Goal: Transaction & Acquisition: Download file/media

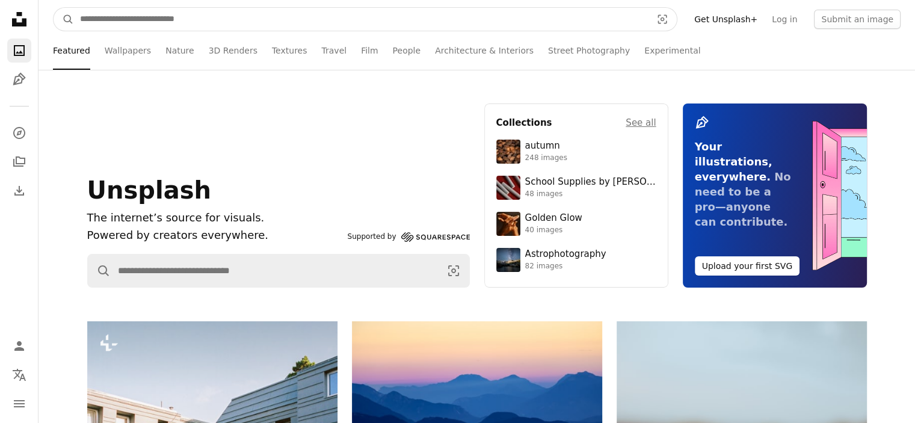
click at [185, 22] on input "Find visuals sitewide" at bounding box center [361, 19] width 574 height 23
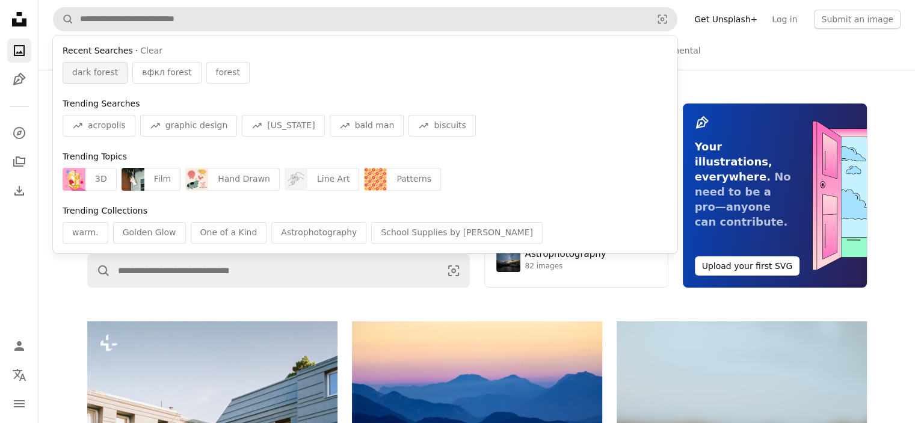
click at [80, 76] on span "dark forest" at bounding box center [95, 73] width 46 height 12
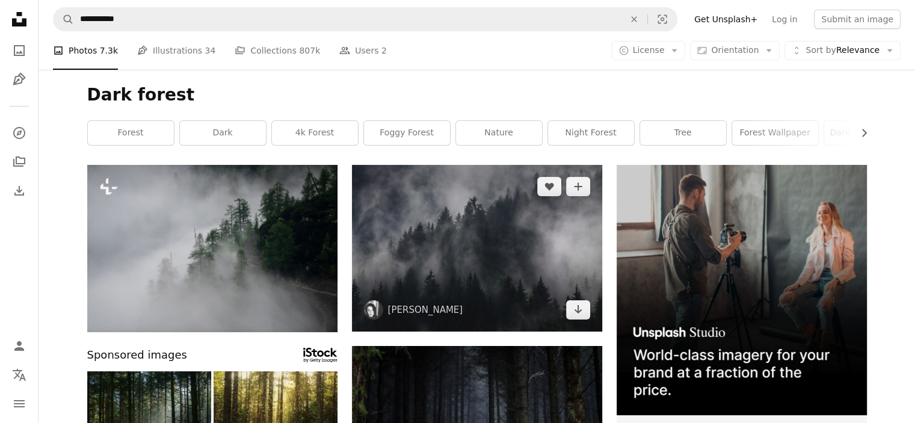
click at [542, 231] on img at bounding box center [477, 248] width 250 height 167
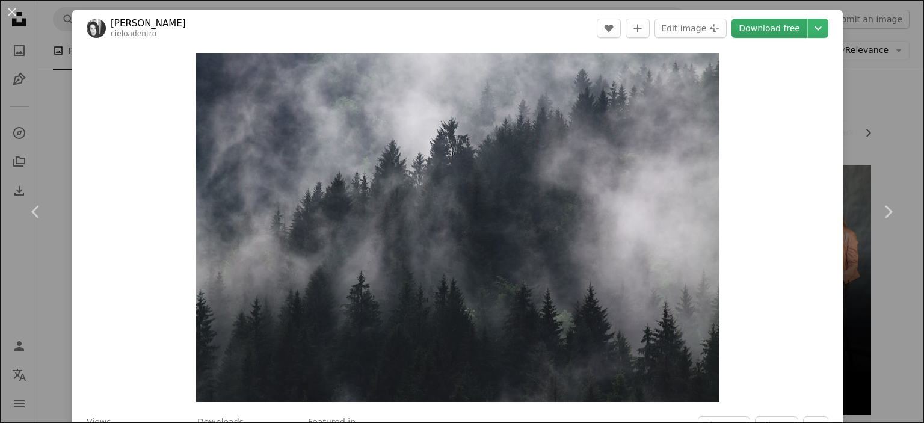
click at [779, 25] on link "Download free" at bounding box center [770, 28] width 76 height 19
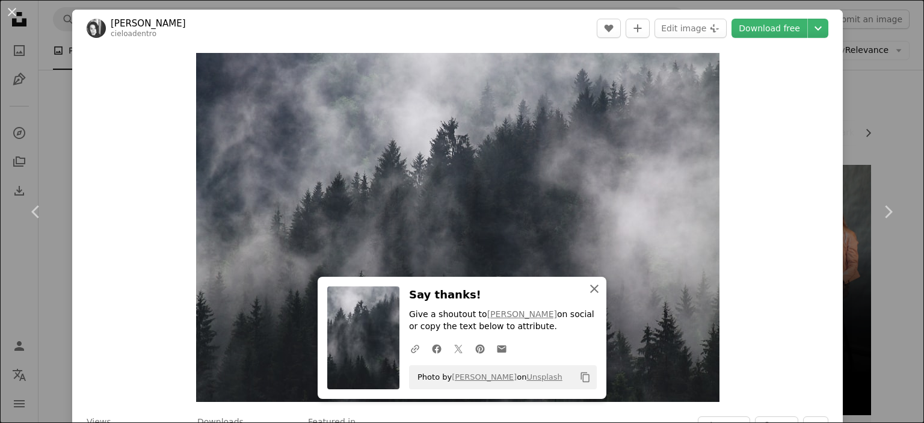
click at [592, 297] on button "An X shape Close" at bounding box center [595, 289] width 24 height 24
